Goal: Transaction & Acquisition: Purchase product/service

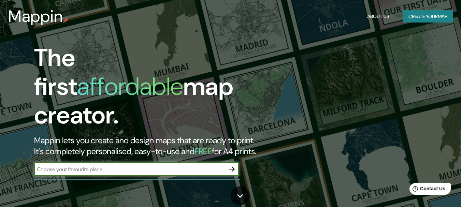
click at [54, 165] on input "text" at bounding box center [129, 169] width 191 height 8
type input "[GEOGRAPHIC_DATA]"
click at [236, 162] on button "button" at bounding box center [232, 169] width 14 height 14
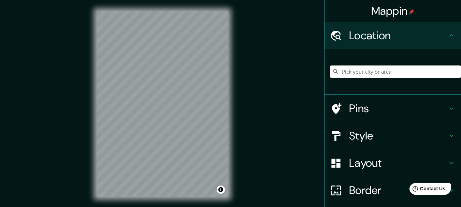
click at [357, 72] on input "Pick your city or area" at bounding box center [395, 71] width 131 height 12
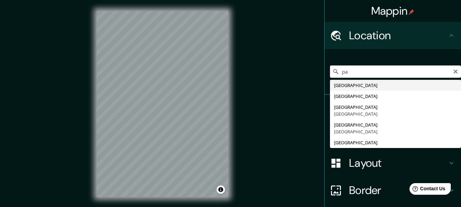
drag, startPoint x: 338, startPoint y: 81, endPoint x: 338, endPoint y: 87, distance: 6.5
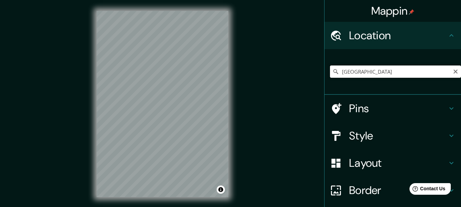
click at [371, 75] on input "[GEOGRAPHIC_DATA]" at bounding box center [395, 71] width 131 height 12
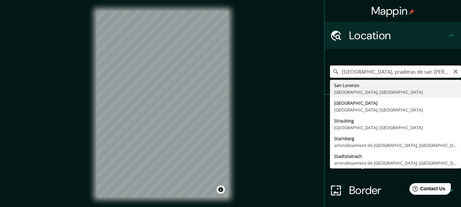
click at [360, 73] on input "[GEOGRAPHIC_DATA], praderas de san [PERSON_NAME]" at bounding box center [395, 71] width 131 height 12
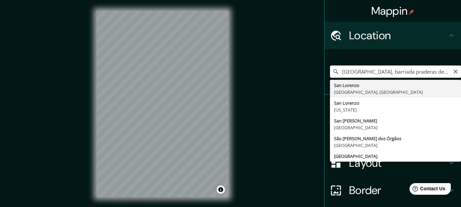
click at [444, 73] on input "[GEOGRAPHIC_DATA], barriada praderas de [GEOGRAPHIC_DATA][PERSON_NAME]" at bounding box center [395, 71] width 131 height 12
type input "[GEOGRAPHIC_DATA][PERSON_NAME], [GEOGRAPHIC_DATA], [GEOGRAPHIC_DATA]"
